Goal: Information Seeking & Learning: Learn about a topic

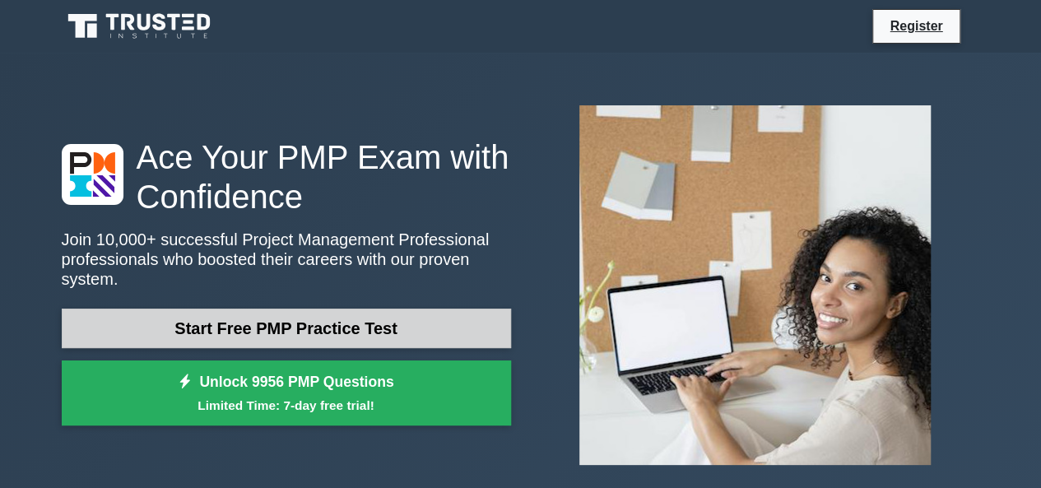
click at [392, 330] on link "Start Free PMP Practice Test" at bounding box center [287, 329] width 450 height 40
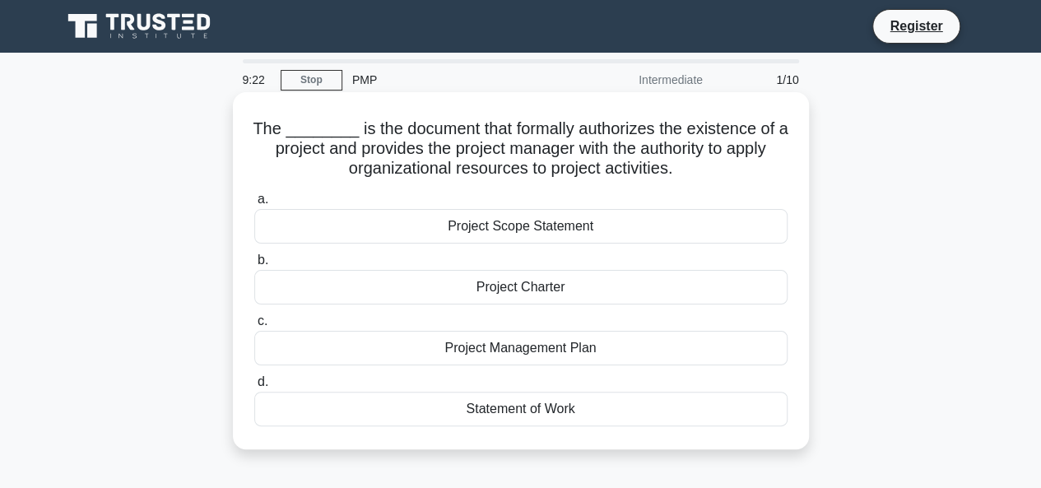
click at [547, 286] on div "Project Charter" at bounding box center [520, 287] width 533 height 35
click at [254, 266] on input "b. Project Charter" at bounding box center [254, 260] width 0 height 11
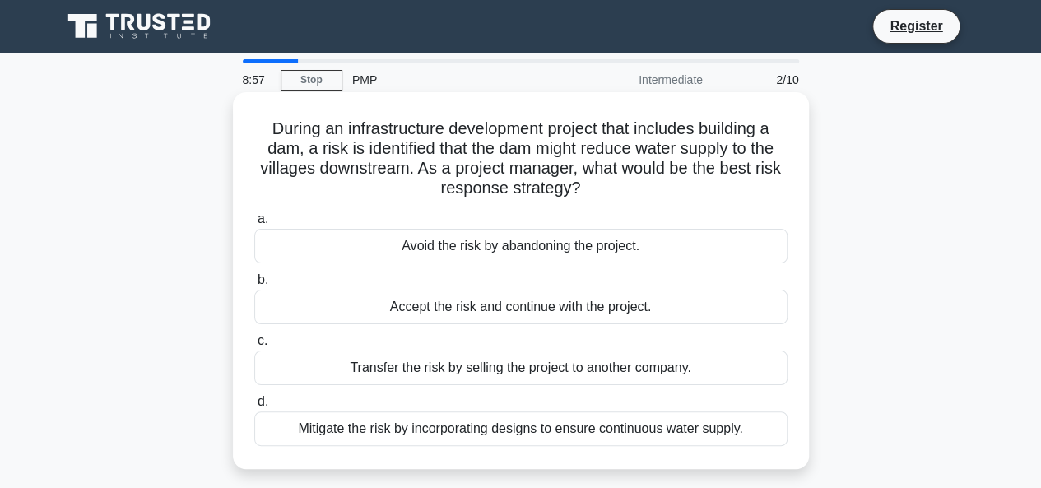
click at [543, 254] on div "Avoid the risk by abandoning the project." at bounding box center [520, 246] width 533 height 35
click at [254, 225] on input "a. Avoid the risk by abandoning the project." at bounding box center [254, 219] width 0 height 11
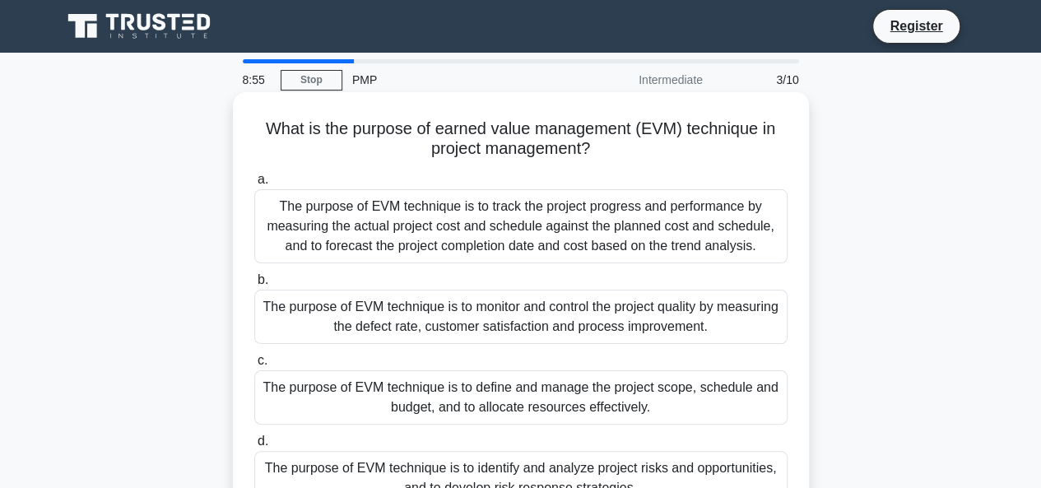
click at [501, 400] on div "The purpose of EVM technique is to define and manage the project scope, schedul…" at bounding box center [520, 397] width 533 height 54
click at [254, 366] on input "c. The purpose of EVM technique is to define and manage the project scope, sche…" at bounding box center [254, 361] width 0 height 11
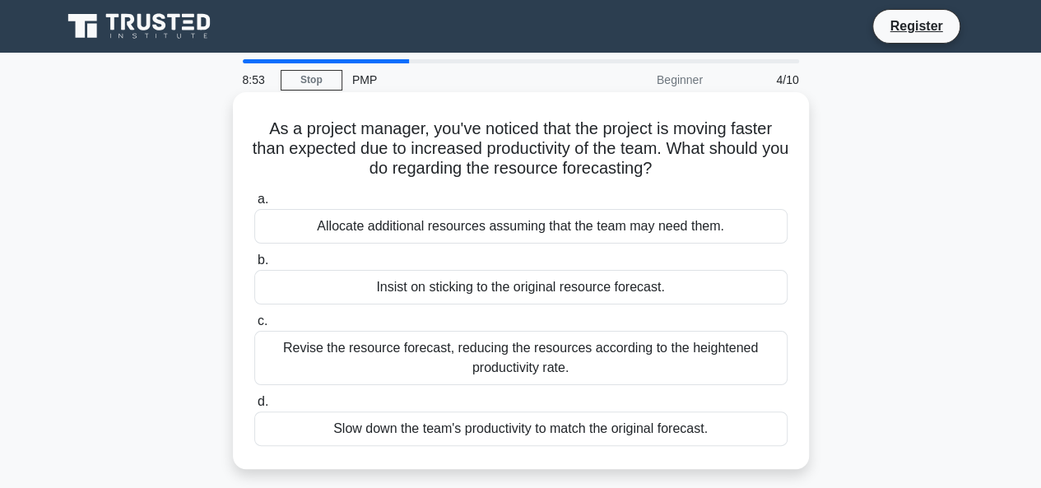
click at [504, 370] on div "Revise the resource forecast, reducing the resources according to the heightene…" at bounding box center [520, 358] width 533 height 54
click at [254, 327] on input "c. Revise the resource forecast, reducing the resources according to the height…" at bounding box center [254, 321] width 0 height 11
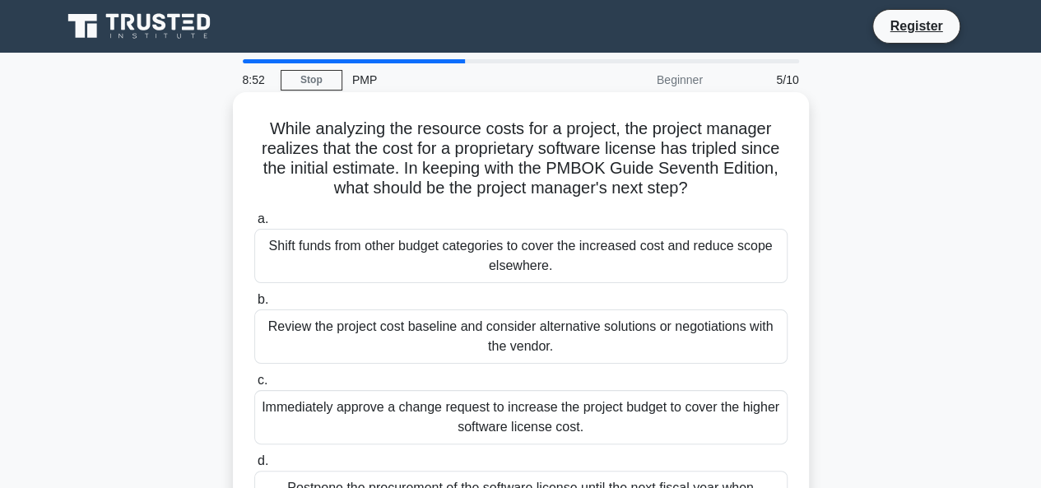
drag, startPoint x: 504, startPoint y: 370, endPoint x: 503, endPoint y: 389, distance: 19.0
click at [503, 389] on label "c. Immediately approve a change request to increase the project budget to cover…" at bounding box center [520, 407] width 533 height 74
click at [254, 386] on input "c. Immediately approve a change request to increase the project budget to cover…" at bounding box center [254, 380] width 0 height 11
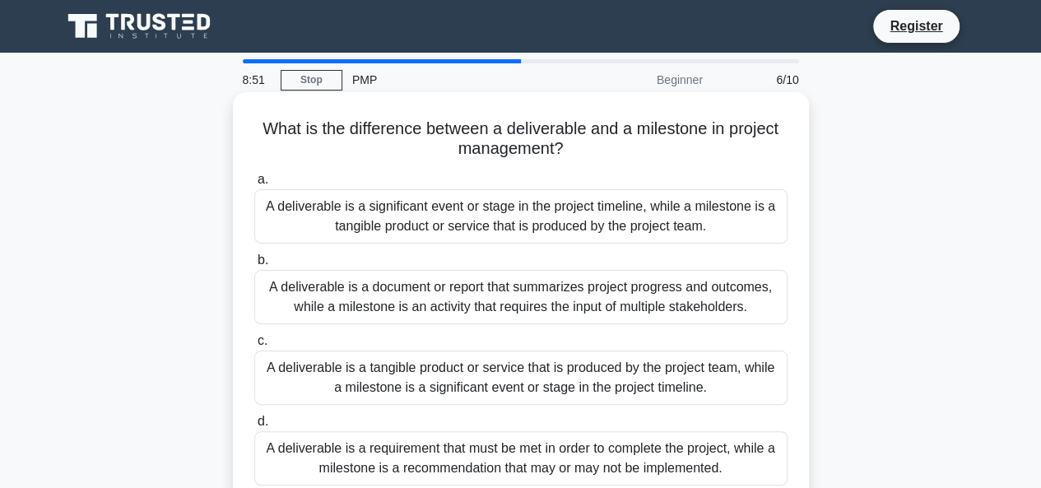
click at [502, 371] on div "A deliverable is a tangible product or service that is produced by the project …" at bounding box center [520, 378] width 533 height 54
click at [254, 347] on input "c. A deliverable is a tangible product or service that is produced by the proje…" at bounding box center [254, 341] width 0 height 11
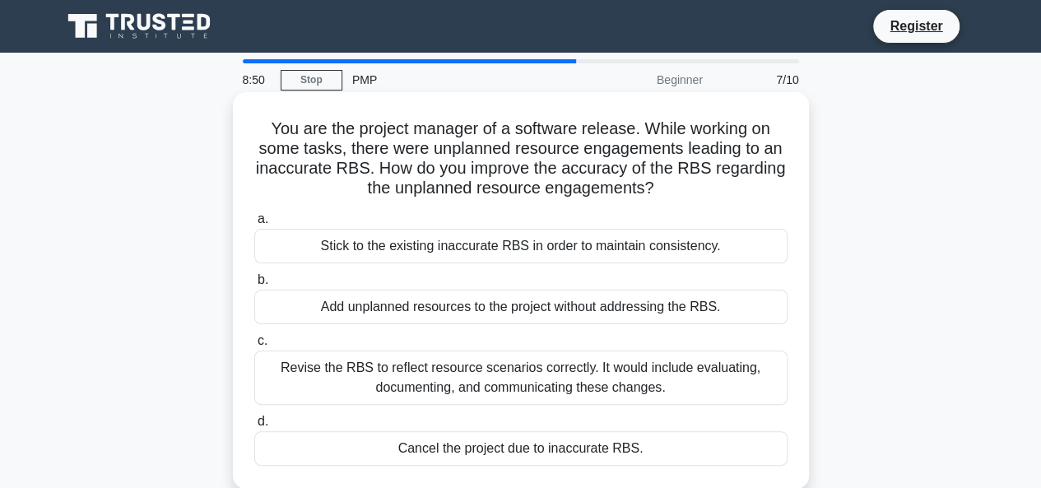
click at [502, 371] on div "Revise the RBS to reflect resource scenarios correctly. It would include evalua…" at bounding box center [520, 378] width 533 height 54
click at [254, 347] on input "c. Revise the RBS to reflect resource scenarios correctly. It would include eva…" at bounding box center [254, 341] width 0 height 11
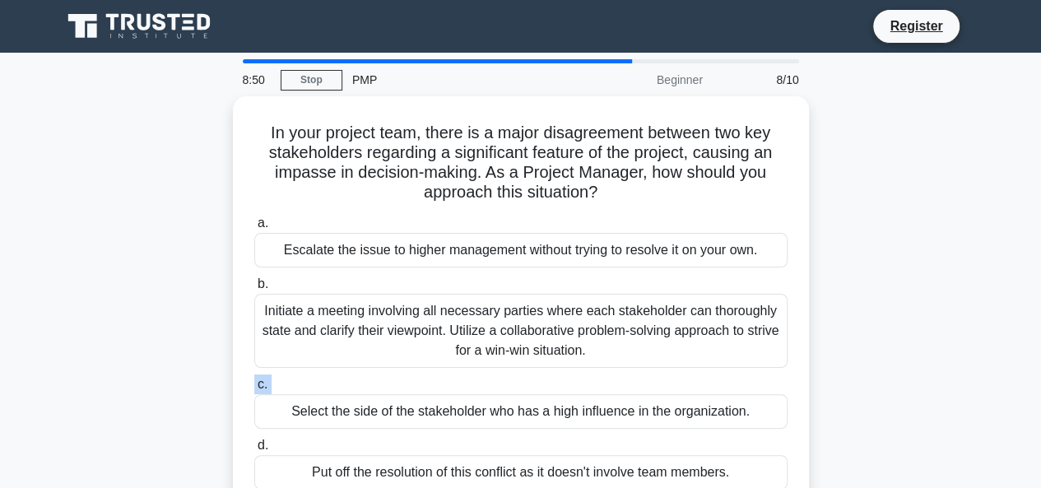
click at [502, 375] on label "c. Select the side of the stakeholder who has a high influence in the organizat…" at bounding box center [520, 402] width 533 height 54
click at [254, 380] on input "c. Select the side of the stakeholder who has a high influence in the organizat…" at bounding box center [254, 385] width 0 height 11
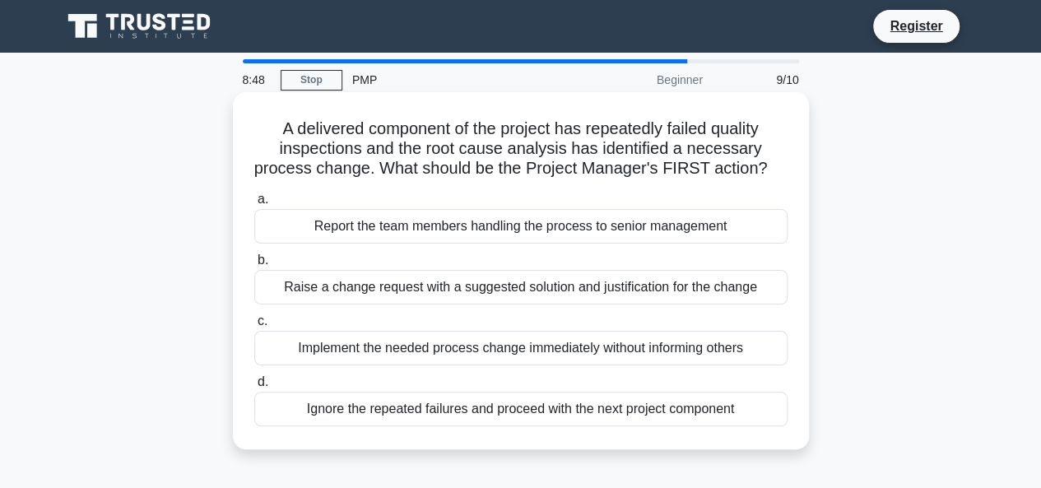
click at [494, 305] on div "Raise a change request with a suggested solution and justification for the chan…" at bounding box center [520, 287] width 533 height 35
click at [254, 266] on input "b. Raise a change request with a suggested solution and justification for the c…" at bounding box center [254, 260] width 0 height 11
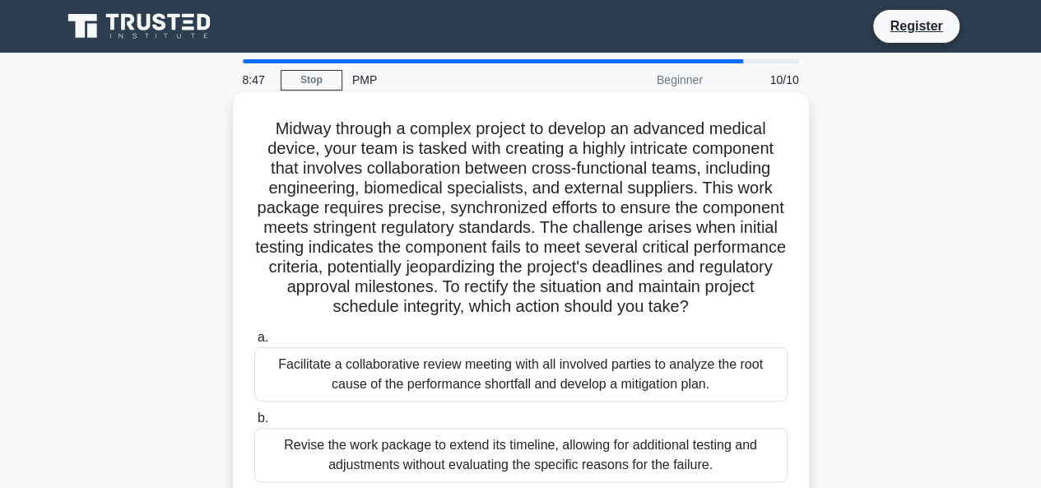
click at [476, 378] on div "Facilitate a collaborative review meeting with all involved parties to analyze …" at bounding box center [520, 374] width 533 height 54
click at [254, 343] on input "a. Facilitate a collaborative review meeting with all involved parties to analy…" at bounding box center [254, 338] width 0 height 11
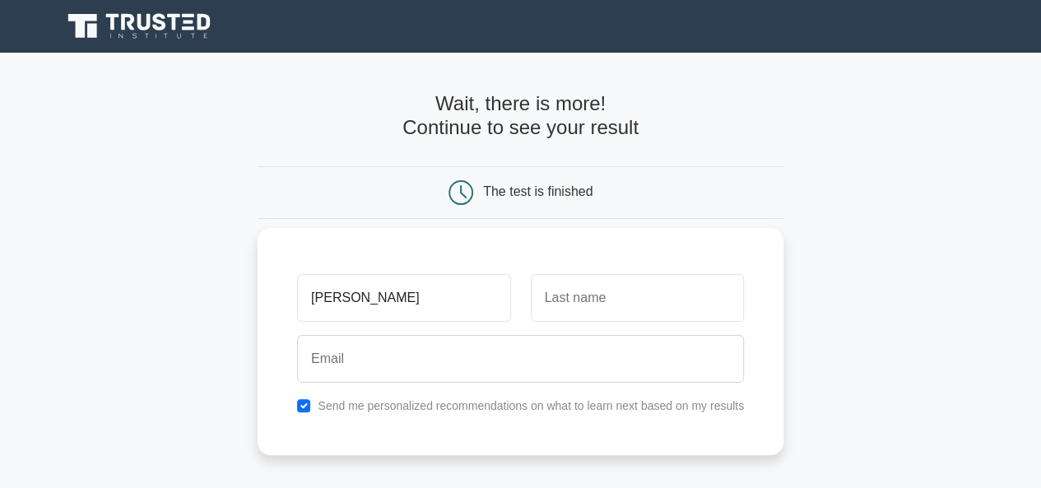
type input "kamron"
click at [560, 313] on input "text" at bounding box center [637, 298] width 213 height 48
type input "gulomov"
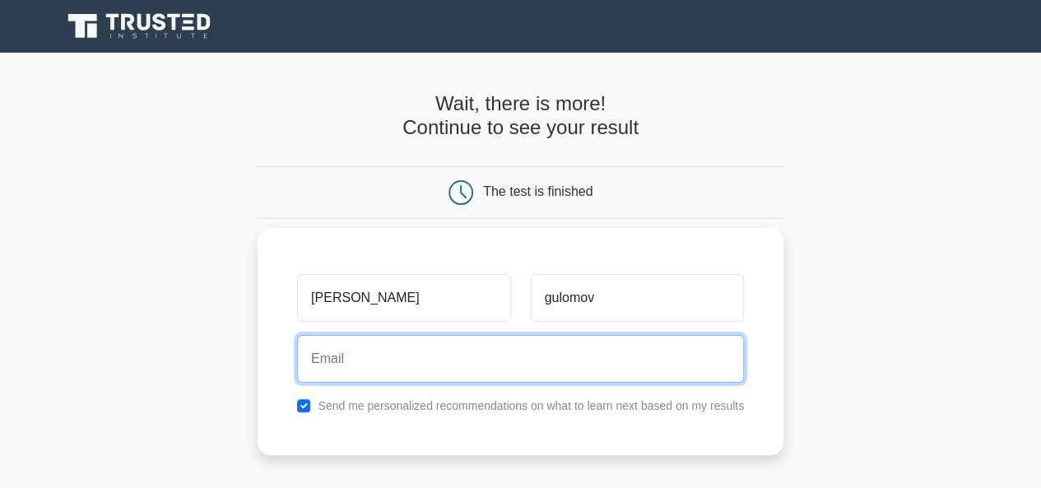
click at [357, 358] on input "email" at bounding box center [520, 359] width 447 height 48
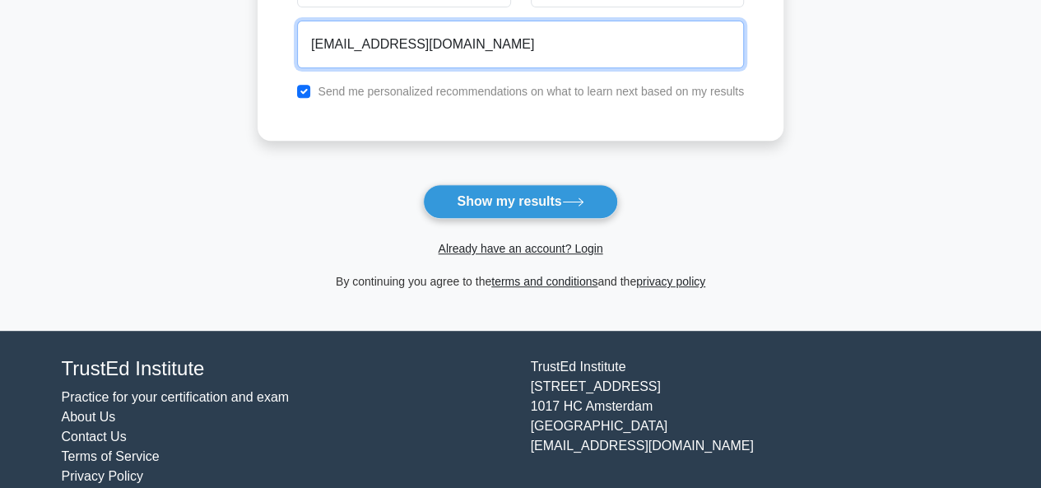
scroll to position [315, 0]
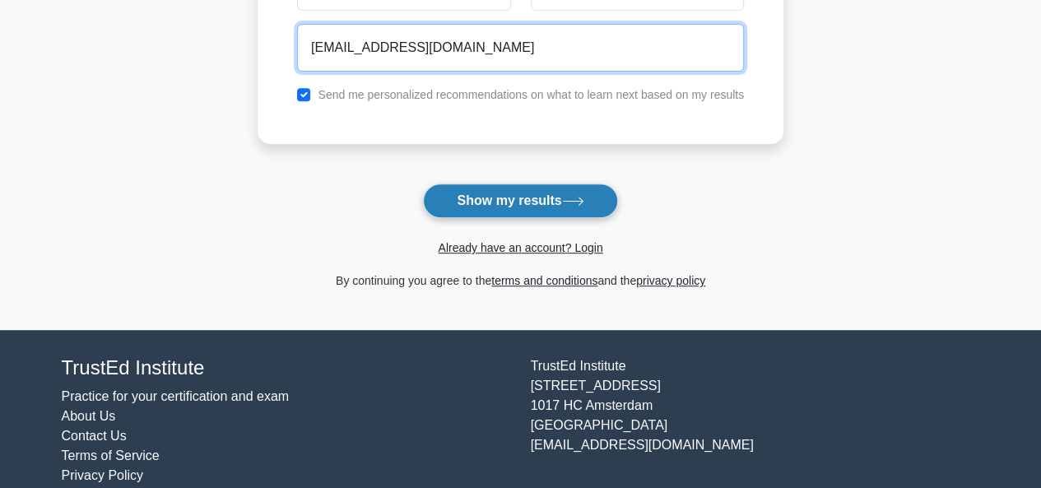
type input "s7.uzbe@gmail.com"
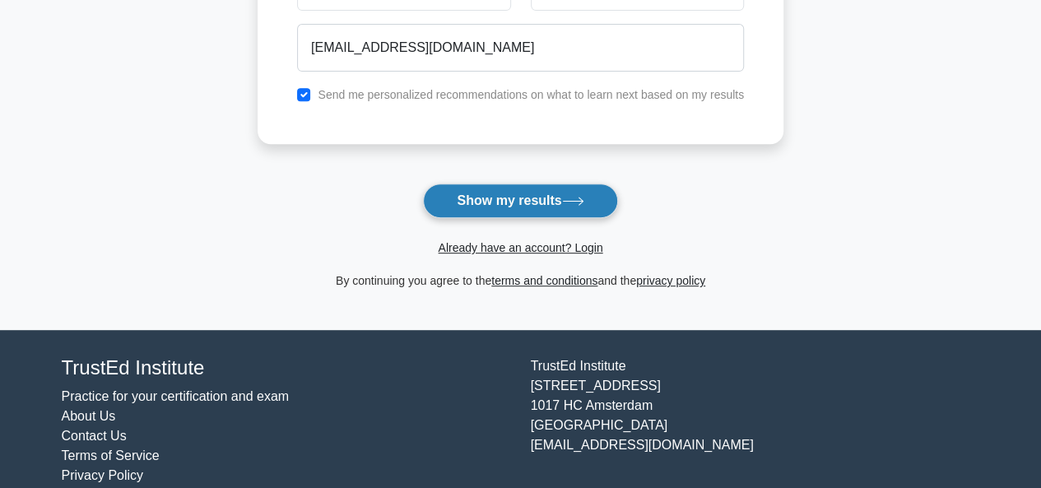
click at [527, 202] on button "Show my results" at bounding box center [520, 201] width 194 height 35
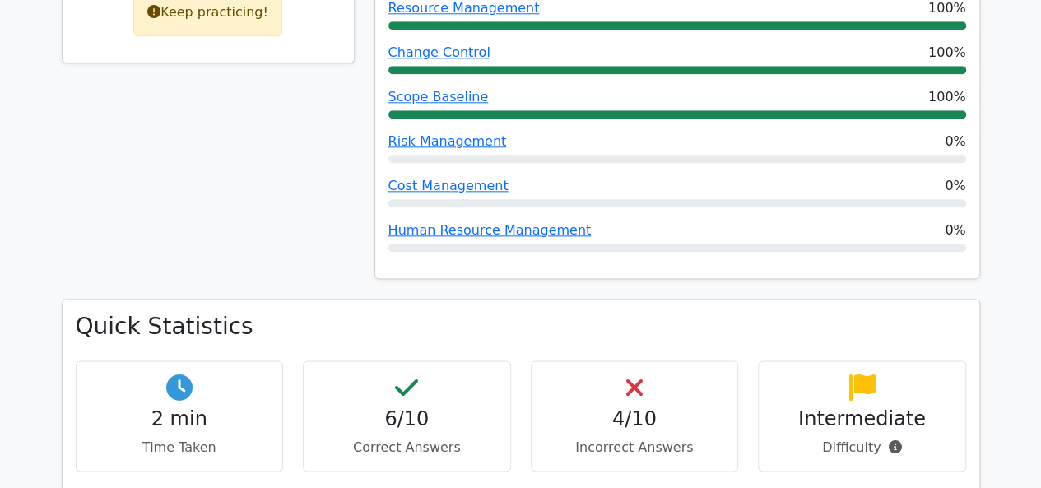
scroll to position [897, 0]
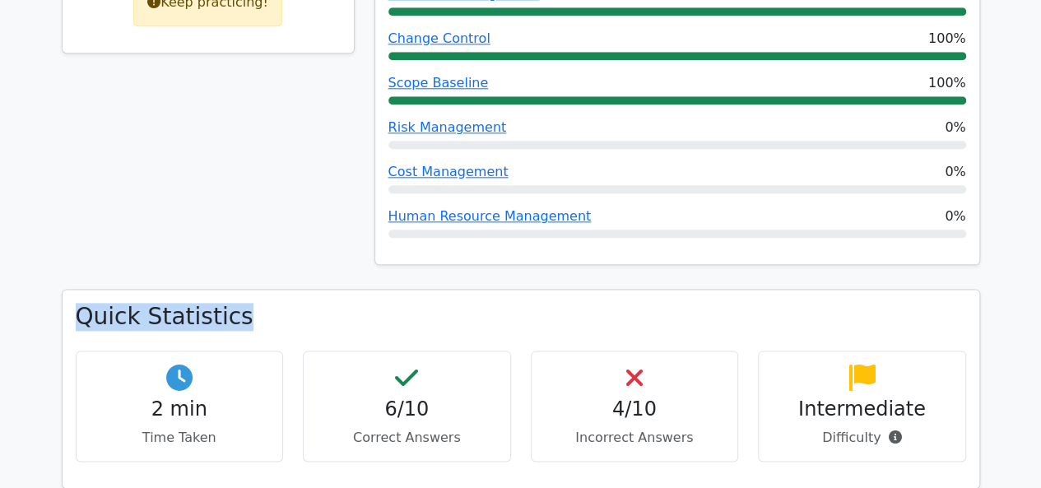
drag, startPoint x: 615, startPoint y: 263, endPoint x: 457, endPoint y: 88, distance: 235.5
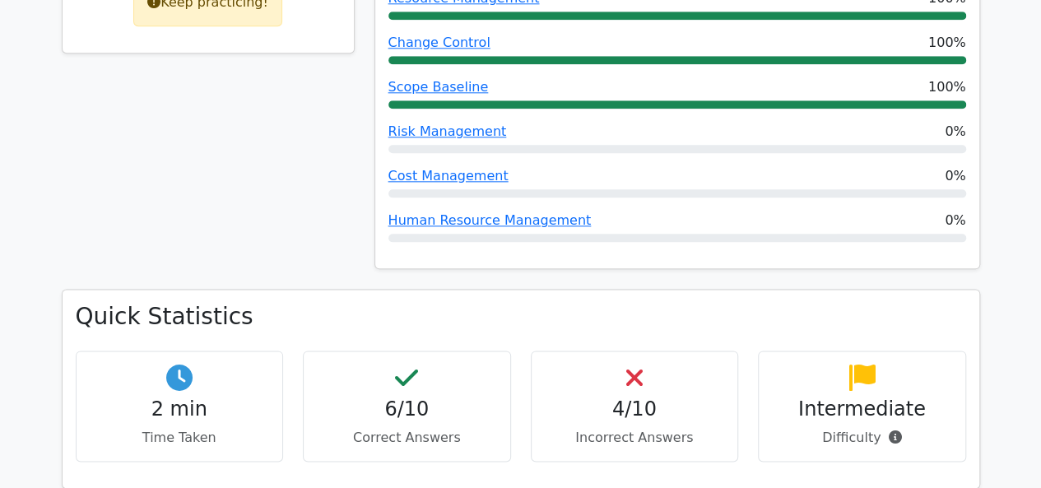
click at [270, 100] on div "60% Your Score Keep practicing!" at bounding box center [208, 42] width 313 height 496
